Goal: Transaction & Acquisition: Book appointment/travel/reservation

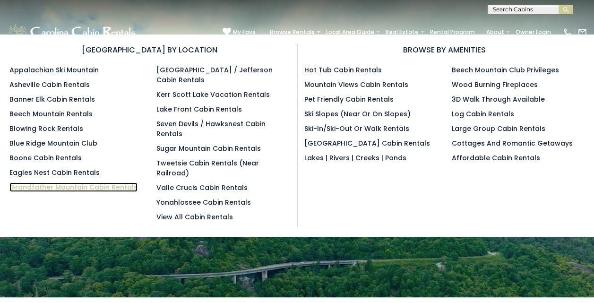
click at [35, 186] on link "Grandfather Mountain Cabin Rentals" at bounding box center [73, 187] width 128 height 9
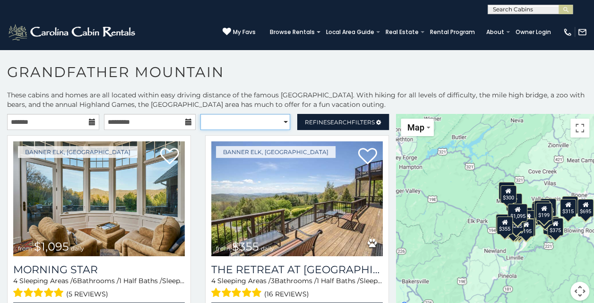
click at [279, 121] on select "**********" at bounding box center [246, 122] width 90 height 16
click at [201, 114] on select "**********" at bounding box center [246, 122] width 90 height 16
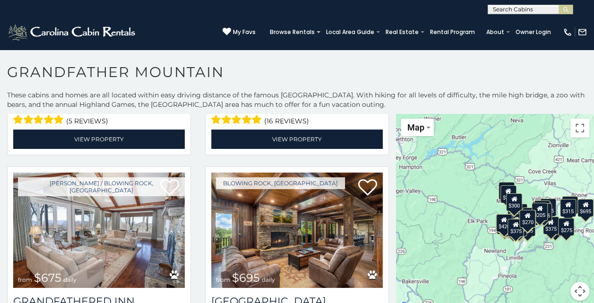
select select "*********"
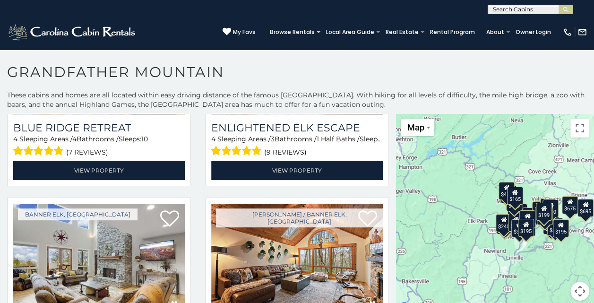
scroll to position [520, 0]
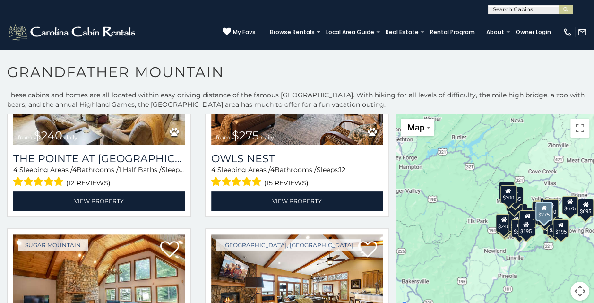
click at [381, 213] on div "Boone / Banner Elk, NC from $275 daily Owls Nest 4 Sleeping Areas / 4 Bathrooms…" at bounding box center [297, 123] width 198 height 199
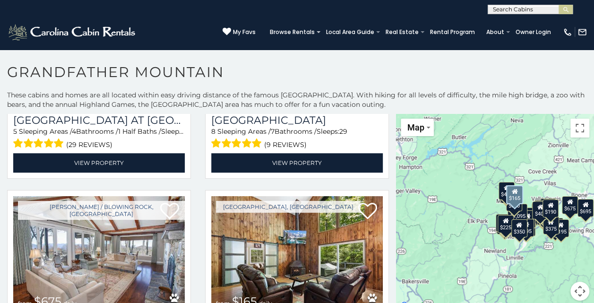
scroll to position [2213, 0]
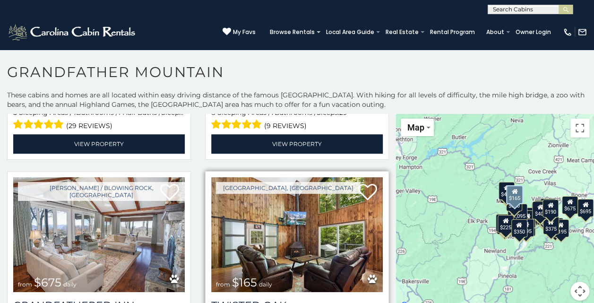
click at [321, 217] on img at bounding box center [297, 234] width 172 height 115
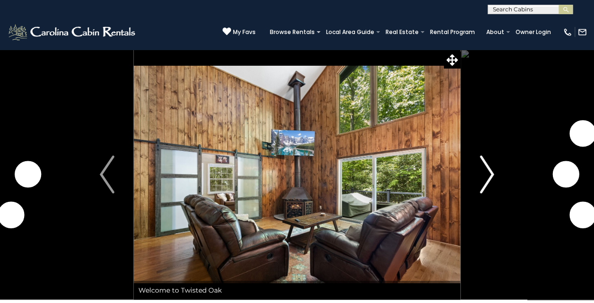
click at [490, 178] on img "Next" at bounding box center [487, 175] width 14 height 38
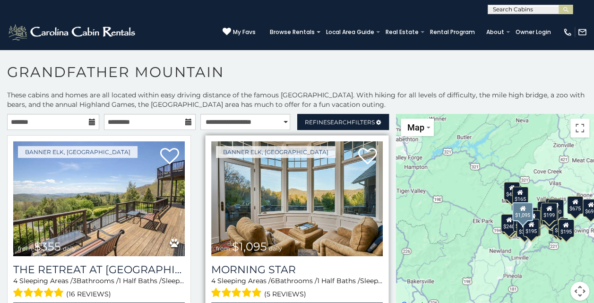
click at [295, 188] on img at bounding box center [297, 198] width 172 height 115
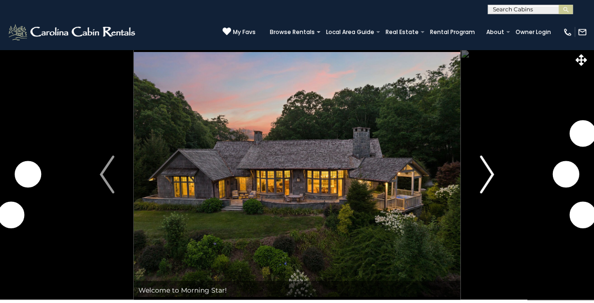
click at [492, 174] on img "Next" at bounding box center [487, 175] width 14 height 38
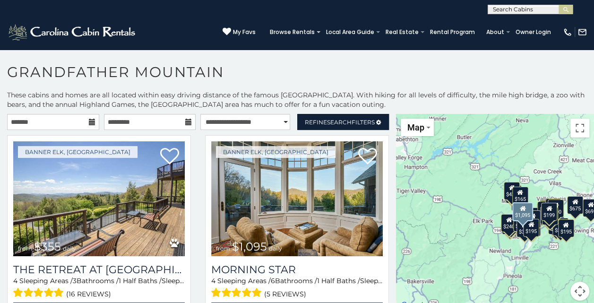
scroll to position [5, 0]
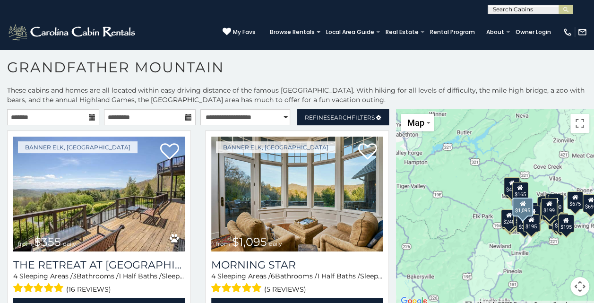
click at [384, 269] on div "Banner Elk, NC from $1,095 daily Morning Star 4 Sleeping Areas / 6 Bathrooms / …" at bounding box center [297, 230] width 198 height 199
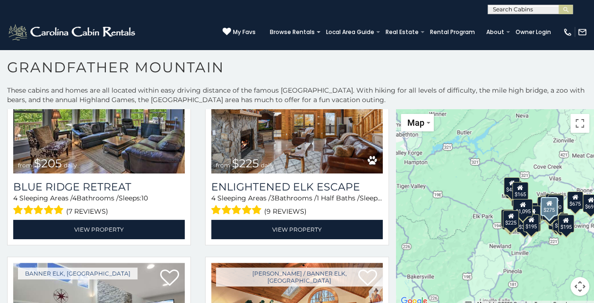
scroll to position [284, 0]
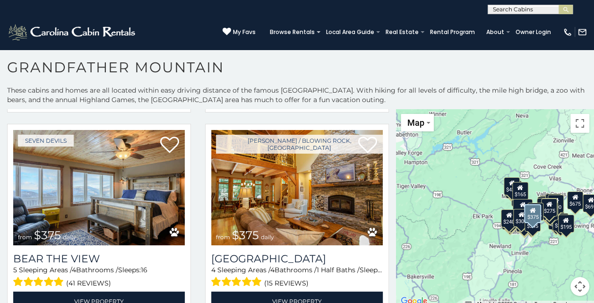
scroll to position [1457, 0]
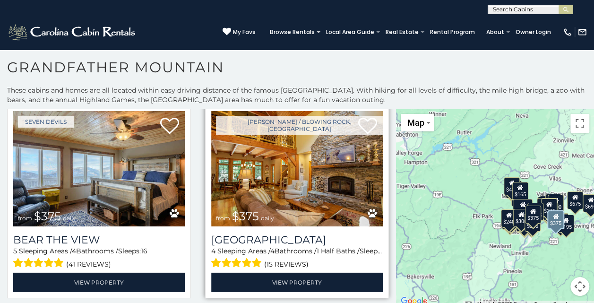
click at [315, 173] on img at bounding box center [297, 168] width 172 height 115
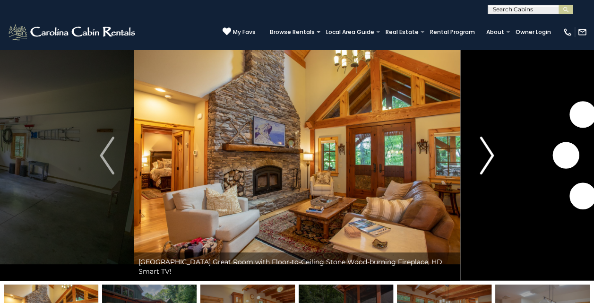
click at [484, 168] on img "Next" at bounding box center [487, 156] width 14 height 38
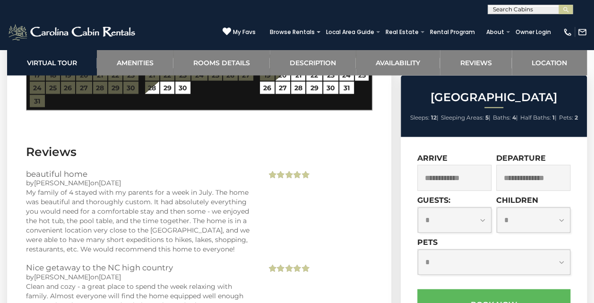
scroll to position [2762, 0]
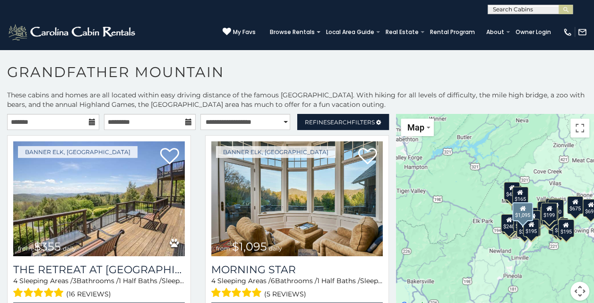
click at [386, 244] on div "Banner Elk, [GEOGRAPHIC_DATA] from $1,095 daily Morning Star 4 Sleeping Areas /…" at bounding box center [297, 234] width 198 height 199
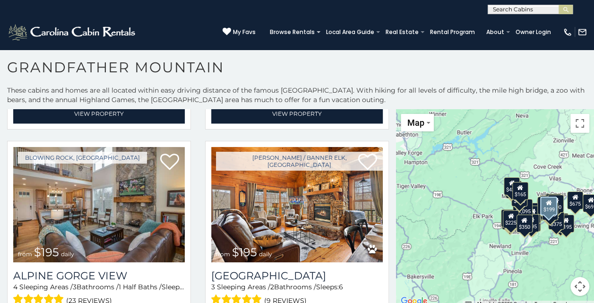
scroll to position [2781, 0]
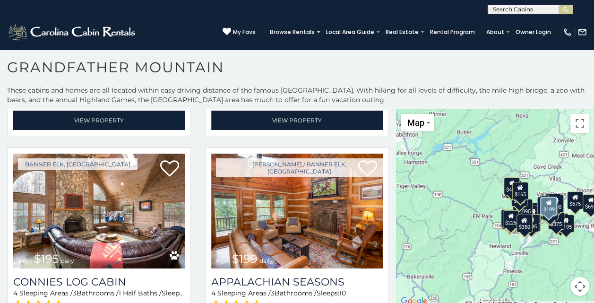
scroll to position [4, 0]
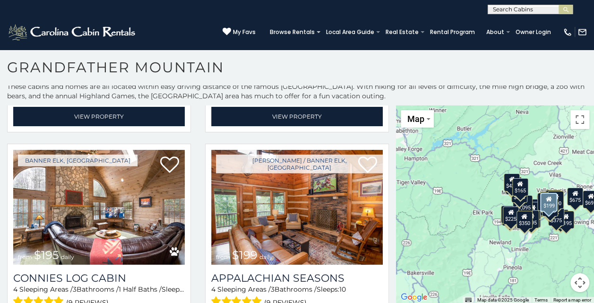
select select "**********"
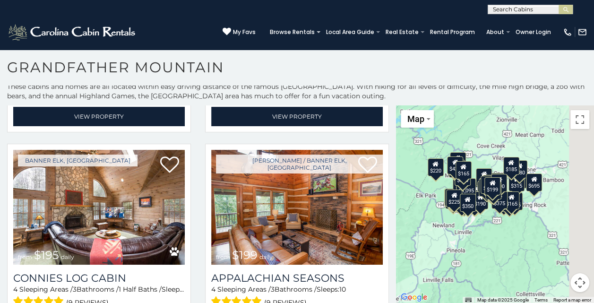
drag, startPoint x: 558, startPoint y: 256, endPoint x: 500, endPoint y: 239, distance: 60.6
click at [500, 239] on div "$355 $1,095 $205 $225 $240 $275 $290 $300 $300 $300 $305 $325 $345 $350 $375 $3…" at bounding box center [495, 204] width 198 height 198
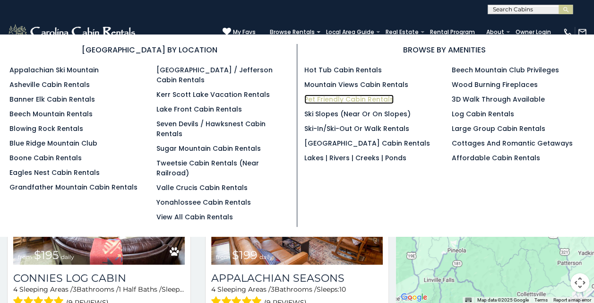
click at [327, 97] on link "Pet Friendly Cabin Rentals" at bounding box center [349, 99] width 89 height 9
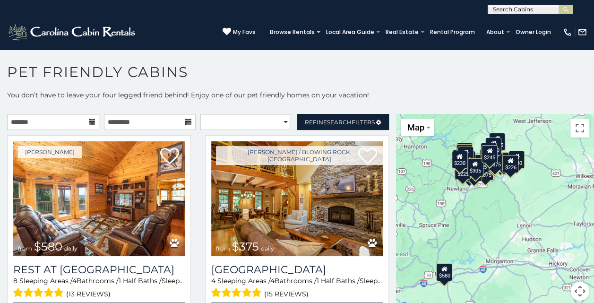
drag, startPoint x: 539, startPoint y: 220, endPoint x: 493, endPoint y: 222, distance: 45.4
click at [493, 222] on div "$580 $375 $325 $451 $460 $525 $315 $310 $315 $330 $395 $355 $650 $380 $675 $930…" at bounding box center [495, 213] width 198 height 198
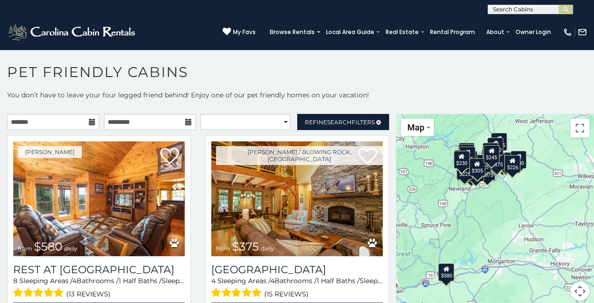
click at [575, 289] on button "Map camera controls" at bounding box center [580, 291] width 19 height 19
click at [550, 244] on button "Zoom in" at bounding box center [556, 244] width 19 height 19
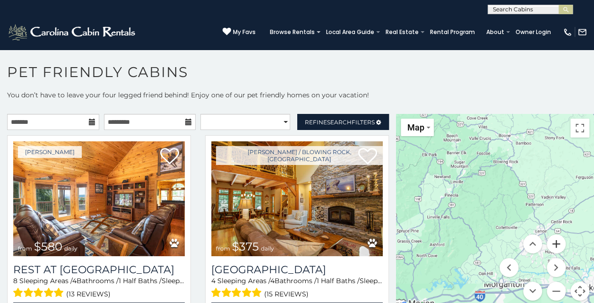
click at [550, 244] on button "Zoom in" at bounding box center [556, 244] width 19 height 19
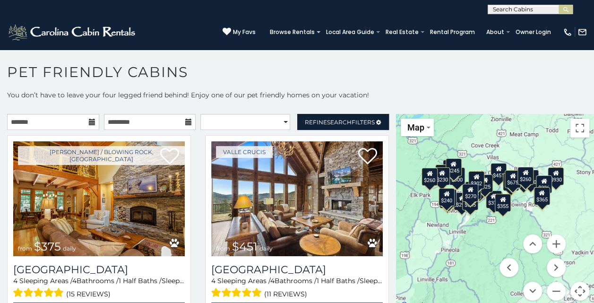
drag, startPoint x: 469, startPoint y: 167, endPoint x: 483, endPoint y: 221, distance: 56.2
click at [483, 221] on div "$375 $451 $460 $315 $315 $330 $395 $355 $650 $380 $675 $930 $290 $375 $325 $345…" at bounding box center [495, 213] width 198 height 198
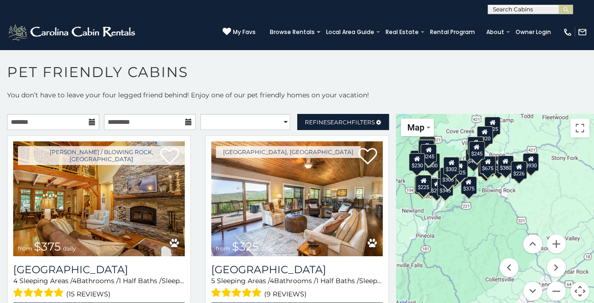
drag, startPoint x: 492, startPoint y: 234, endPoint x: 465, endPoint y: 219, distance: 30.0
click at [465, 219] on div "$375 $325 $451 $460 $525 $315 $310 $315 $330 $395 $355 $650 $380 $675 $930 $320…" at bounding box center [495, 213] width 198 height 198
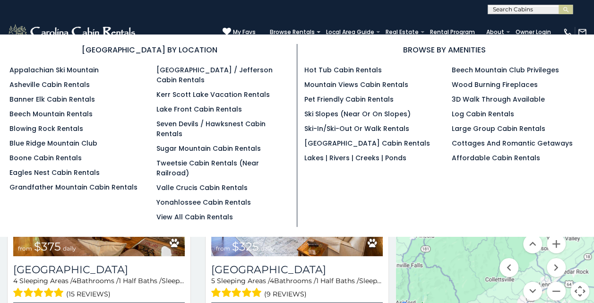
click at [63, 122] on ul "Appalachian Ski Mountain Asheville Cabin Rentals Banner Elk Cabin Rentals Beech…" at bounding box center [75, 128] width 133 height 127
click at [61, 125] on link "Blowing Rock Rentals" at bounding box center [46, 128] width 74 height 9
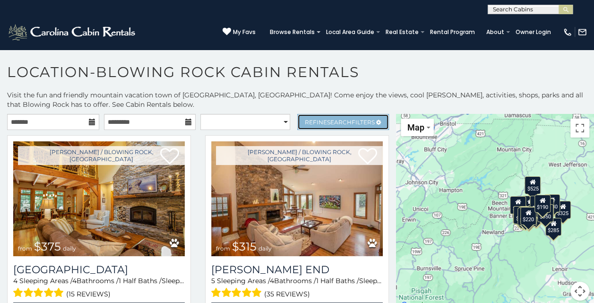
click at [358, 120] on span "Refine Search Filters" at bounding box center [340, 122] width 70 height 7
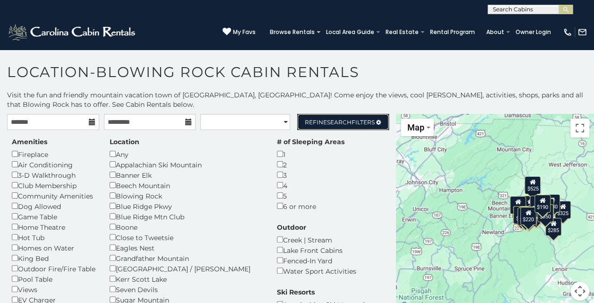
scroll to position [5, 0]
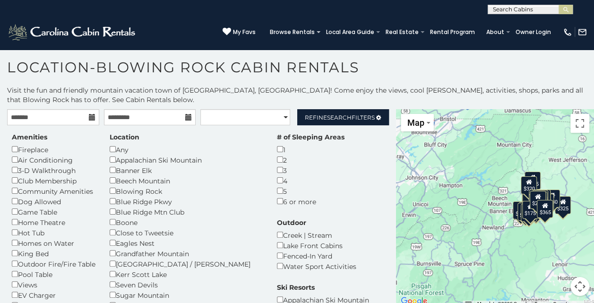
click at [478, 239] on div "$375 $525 $315 $380 $185 $125 $275 $140 $325 $315 $675 $930 $140 $226 $150 $165…" at bounding box center [495, 208] width 198 height 198
click at [575, 288] on button "Map camera controls" at bounding box center [580, 286] width 19 height 19
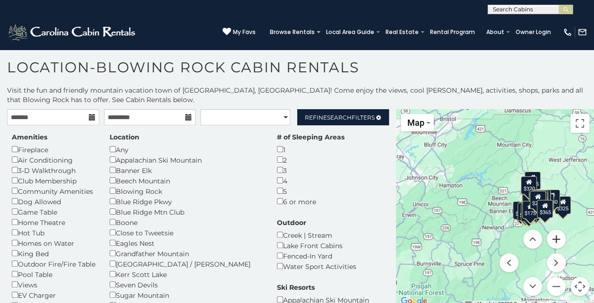
click at [556, 240] on button "Zoom in" at bounding box center [556, 239] width 19 height 19
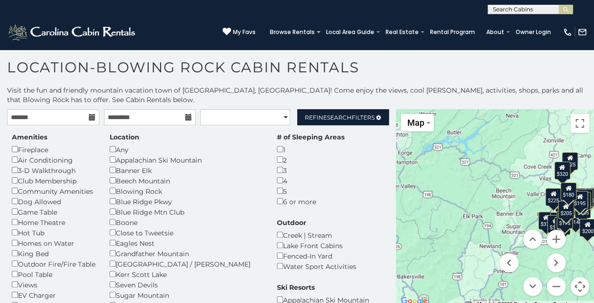
click at [528, 187] on div "$375 $525 $315 $380 $185 $125 $275 $140 $315 $675 $140 $150 $165 $355 $190 $320…" at bounding box center [495, 208] width 198 height 198
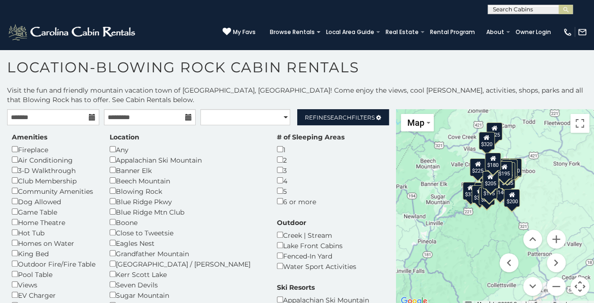
drag, startPoint x: 486, startPoint y: 189, endPoint x: 409, endPoint y: 159, distance: 83.3
click at [409, 159] on div "$375 $525 $315 $380 $185 $125 $275 $140 $315 $675 $140 $150 $165 $355 $190 $320…" at bounding box center [495, 208] width 198 height 198
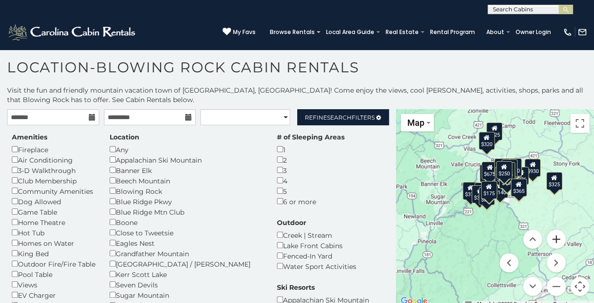
click at [556, 238] on button "Zoom in" at bounding box center [556, 239] width 19 height 19
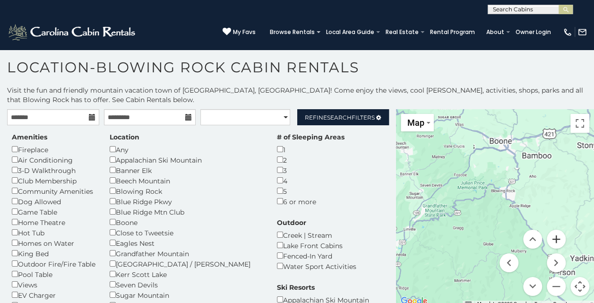
click at [556, 238] on button "Zoom in" at bounding box center [556, 239] width 19 height 19
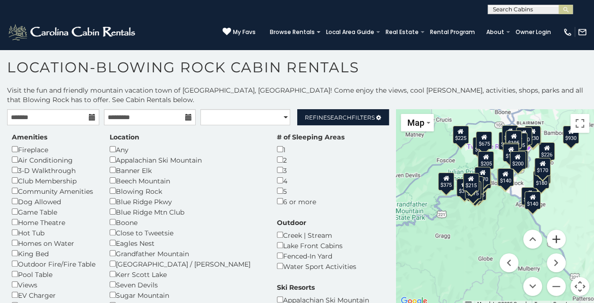
click at [548, 239] on button "Zoom in" at bounding box center [556, 239] width 19 height 19
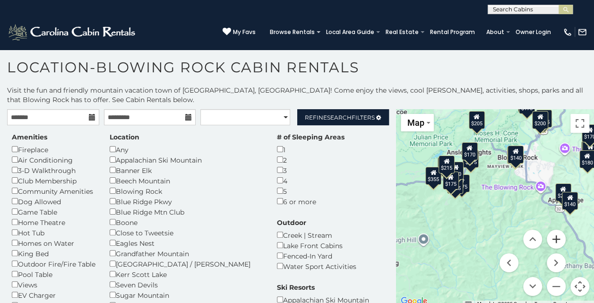
click at [548, 239] on button "Zoom in" at bounding box center [556, 239] width 19 height 19
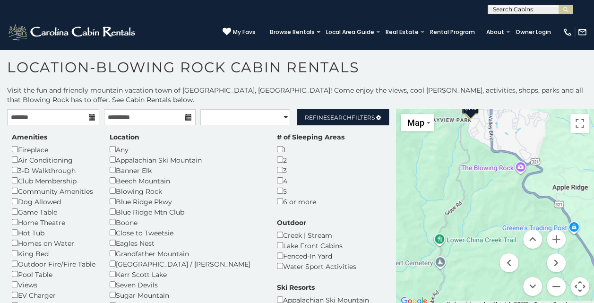
drag, startPoint x: 483, startPoint y: 203, endPoint x: 417, endPoint y: 200, distance: 66.3
click at [417, 200] on div "$125 $275 $140 $140 $275 $175 $170 $155 $170 $175 $215" at bounding box center [495, 208] width 198 height 198
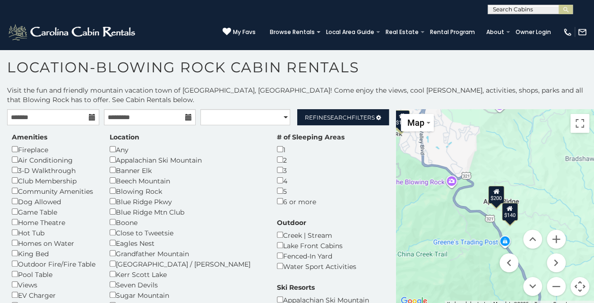
drag, startPoint x: 515, startPoint y: 183, endPoint x: 442, endPoint y: 197, distance: 75.1
click at [442, 197] on div "$125 $275 $140 $140 $200 $140" at bounding box center [495, 208] width 198 height 198
click at [493, 193] on icon at bounding box center [496, 191] width 6 height 7
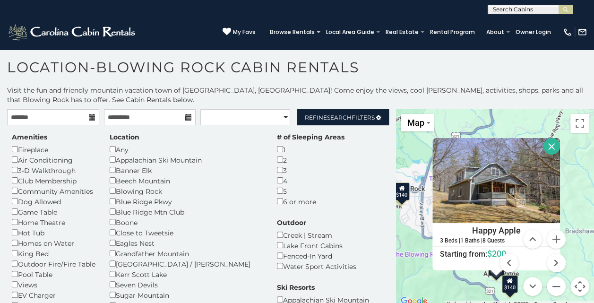
click at [549, 144] on button "Close" at bounding box center [552, 146] width 17 height 17
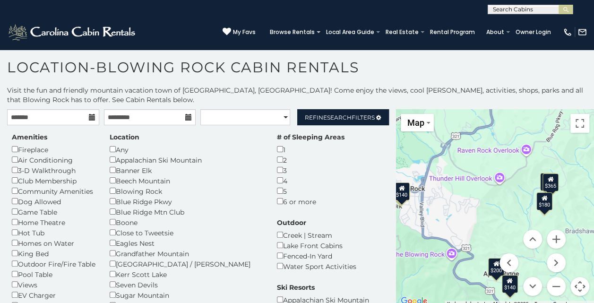
click at [548, 186] on div "$365" at bounding box center [550, 183] width 16 height 18
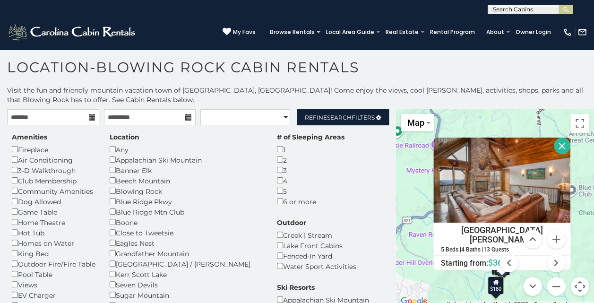
click at [554, 144] on button "Close" at bounding box center [562, 146] width 17 height 17
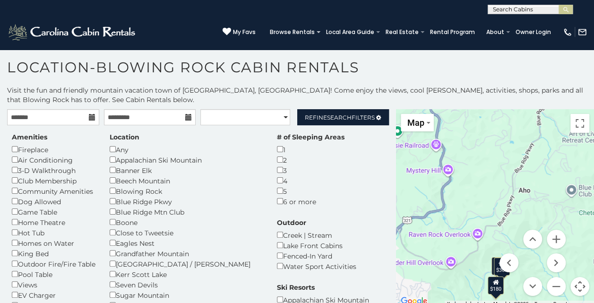
click at [491, 286] on div "$180" at bounding box center [496, 285] width 16 height 18
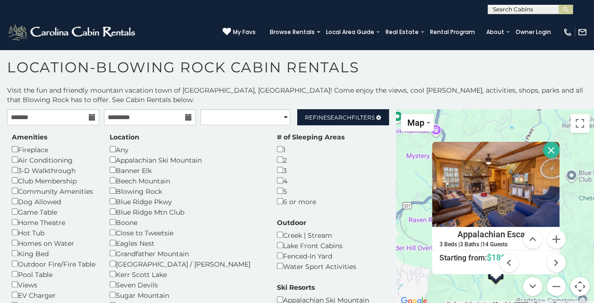
click at [548, 148] on button "Close" at bounding box center [551, 150] width 17 height 17
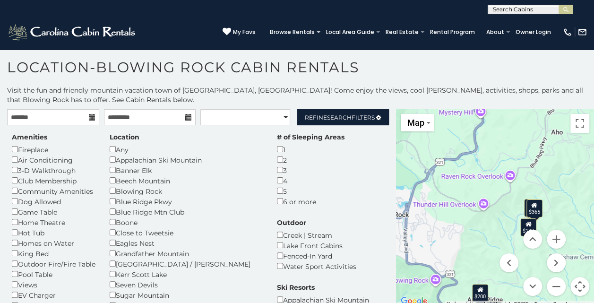
drag, startPoint x: 463, startPoint y: 261, endPoint x: 503, endPoint y: 211, distance: 62.9
click at [503, 211] on div "$125 $275 $140 $140 $325 $365 $200 $180 $140" at bounding box center [495, 208] width 198 height 198
drag, startPoint x: 497, startPoint y: 231, endPoint x: 454, endPoint y: 218, distance: 45.9
click at [454, 218] on div "$226 $325 $290 $155 $365 $200 $175 $170 $180 $200 $170 Map Satellite Map Labels…" at bounding box center [495, 208] width 198 height 198
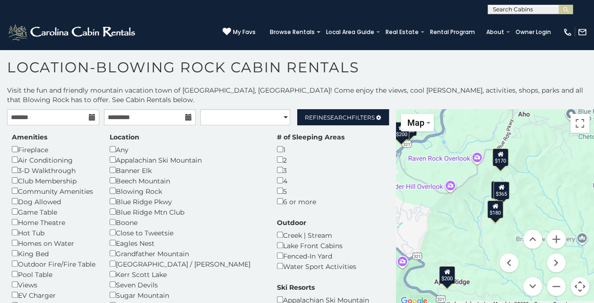
drag, startPoint x: 478, startPoint y: 224, endPoint x: 443, endPoint y: 206, distance: 39.1
click at [443, 206] on div "$226 $325 $290 $155 $365 $200 $175 $170 $180 $200 $170" at bounding box center [495, 208] width 198 height 198
click at [488, 212] on div "$180" at bounding box center [496, 209] width 16 height 18
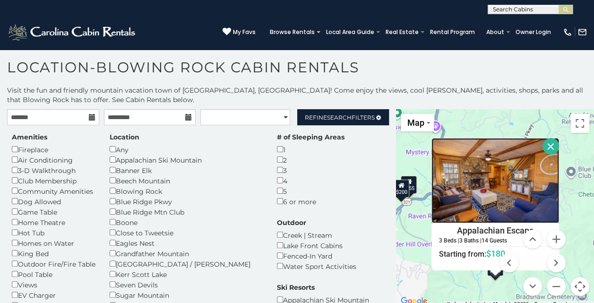
click at [478, 191] on img at bounding box center [496, 180] width 128 height 85
click at [548, 142] on button "Close" at bounding box center [551, 146] width 17 height 17
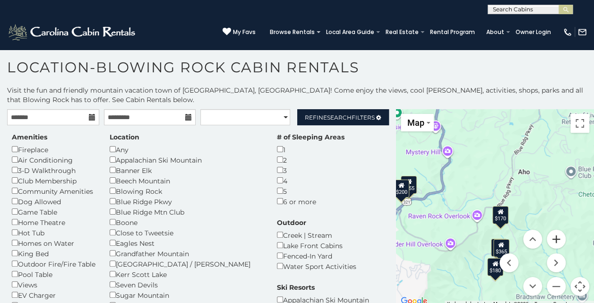
click at [553, 237] on button "Zoom in" at bounding box center [556, 239] width 19 height 19
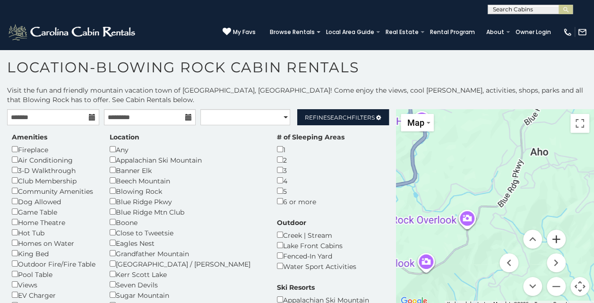
click at [553, 237] on button "Zoom in" at bounding box center [556, 239] width 19 height 19
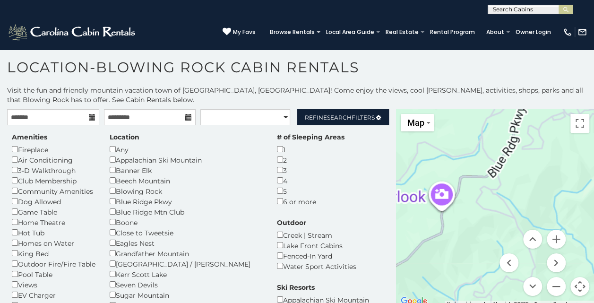
drag, startPoint x: 433, startPoint y: 234, endPoint x: 398, endPoint y: 155, distance: 85.9
click at [398, 155] on div at bounding box center [495, 208] width 198 height 198
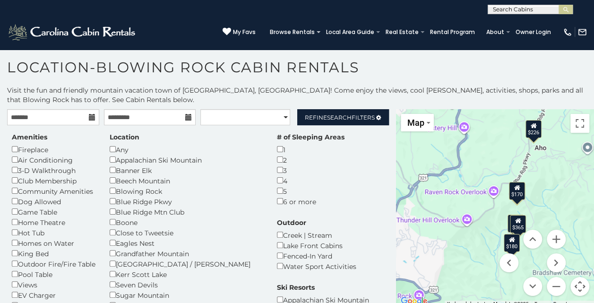
drag, startPoint x: 415, startPoint y: 237, endPoint x: 449, endPoint y: 228, distance: 35.2
click at [449, 228] on div "$170 $226 $325 $170 $325 $365 $180 $170" at bounding box center [495, 208] width 198 height 198
click at [531, 133] on div "$226" at bounding box center [534, 129] width 16 height 18
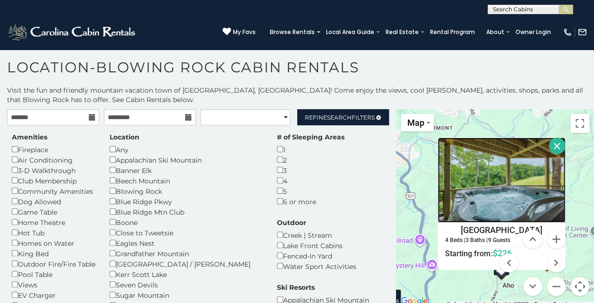
click at [458, 172] on img at bounding box center [502, 180] width 128 height 85
click at [552, 147] on button "Close" at bounding box center [557, 146] width 17 height 17
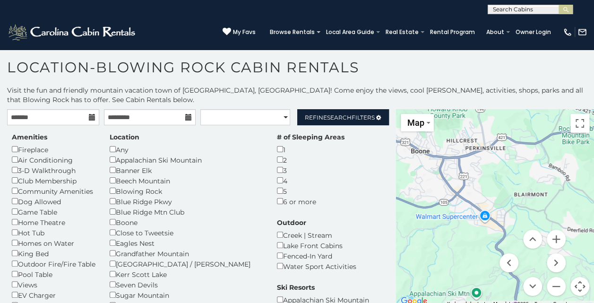
drag, startPoint x: 460, startPoint y: 183, endPoint x: 564, endPoint y: 256, distance: 127.0
click at [564, 256] on div "$185 $226 $325 $155 $365 $170 $259 $220 $180 $230 $115 $200 $170" at bounding box center [495, 208] width 198 height 198
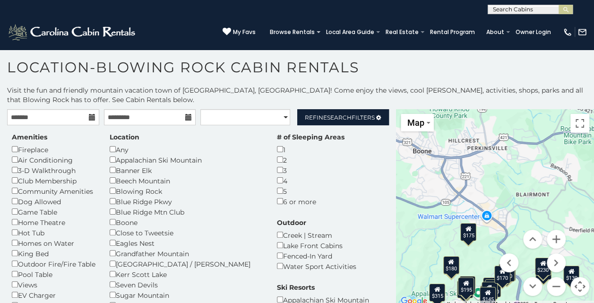
drag, startPoint x: 454, startPoint y: 255, endPoint x: 495, endPoint y: 150, distance: 112.3
click at [495, 150] on div "$315 $380 $150 $190 $230 $260 $200 $205 $250 $195 $180 $180 $240 $175 $130 $200…" at bounding box center [495, 208] width 198 height 198
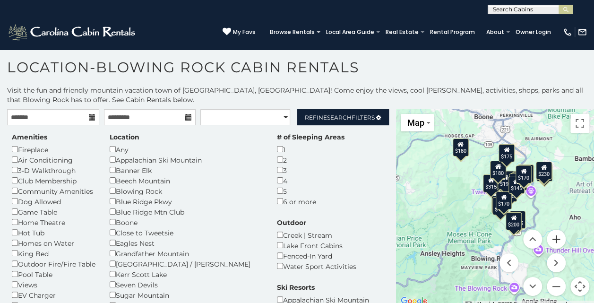
click at [551, 239] on button "Zoom in" at bounding box center [556, 239] width 19 height 19
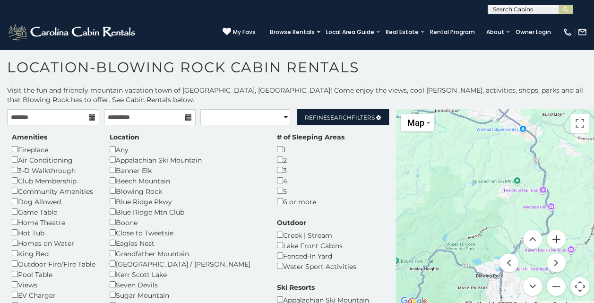
click at [551, 239] on button "Zoom in" at bounding box center [556, 239] width 19 height 19
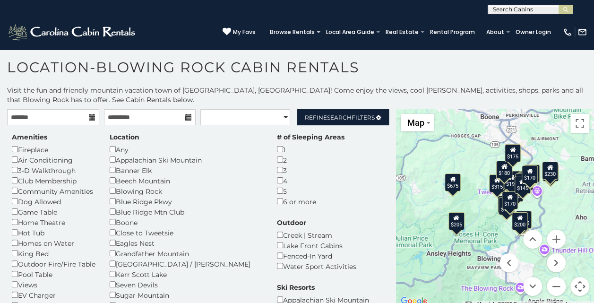
click at [519, 223] on div "$200" at bounding box center [520, 221] width 16 height 18
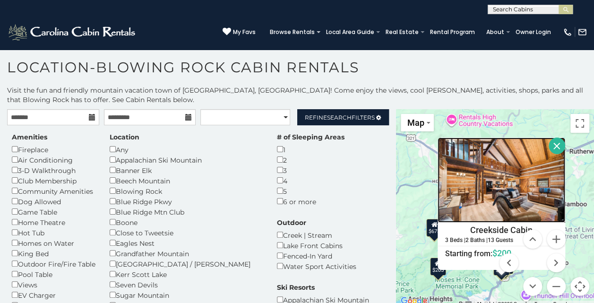
click at [477, 195] on img at bounding box center [502, 180] width 128 height 85
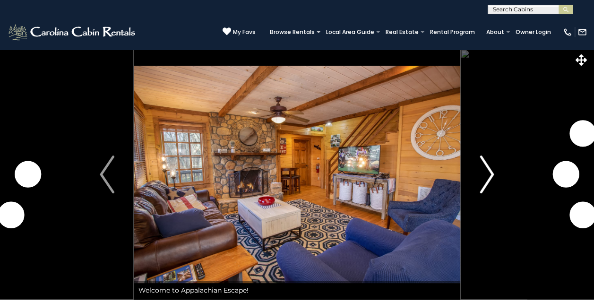
click at [490, 176] on img "Next" at bounding box center [487, 175] width 14 height 38
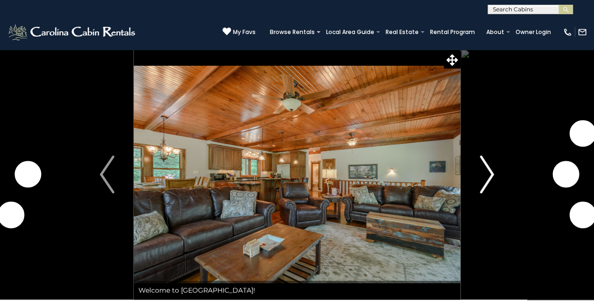
click at [490, 168] on img "Next" at bounding box center [487, 175] width 14 height 38
